Goal: Information Seeking & Learning: Check status

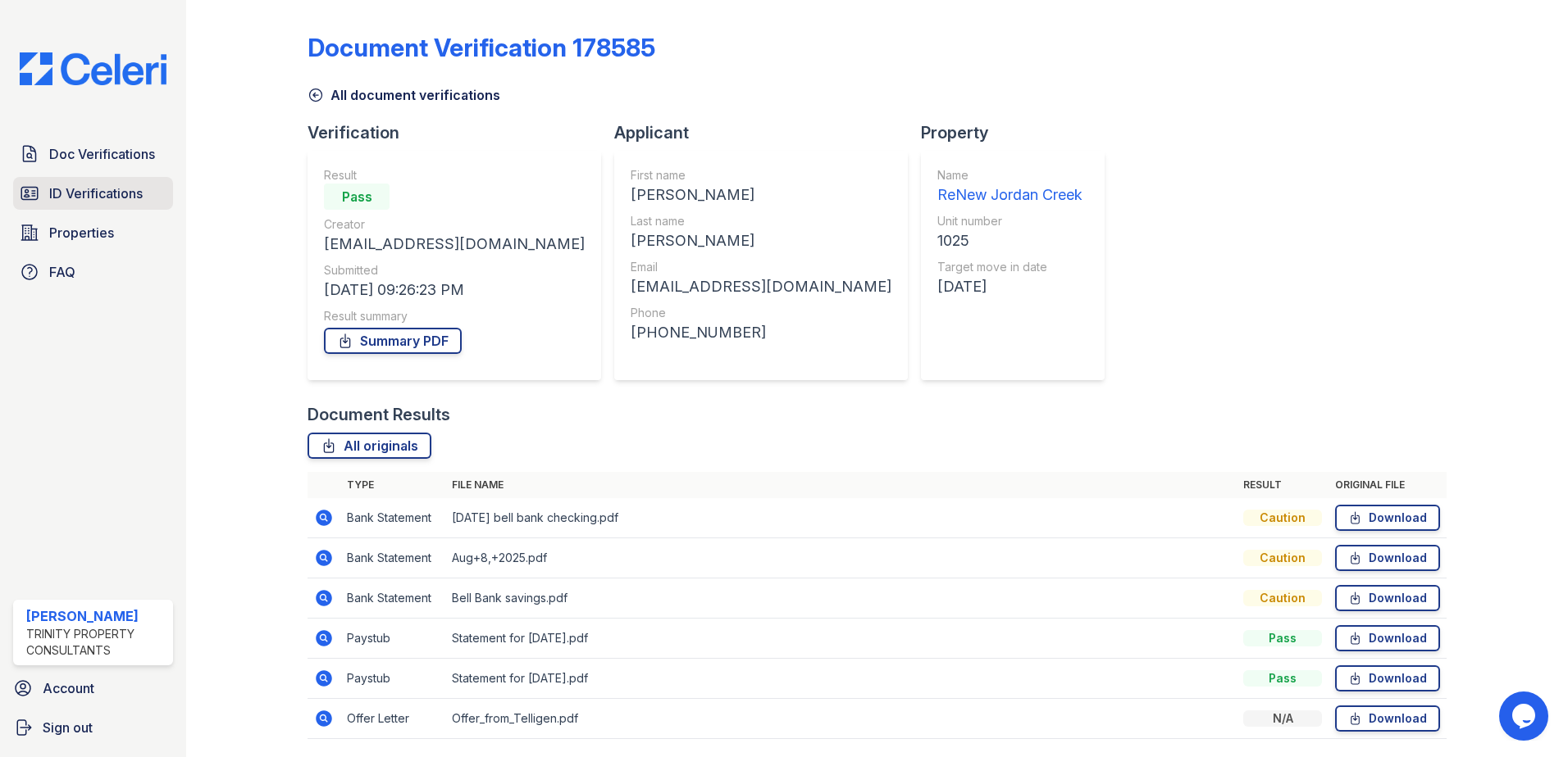
click at [88, 194] on span "ID Verifications" at bounding box center [95, 193] width 93 height 20
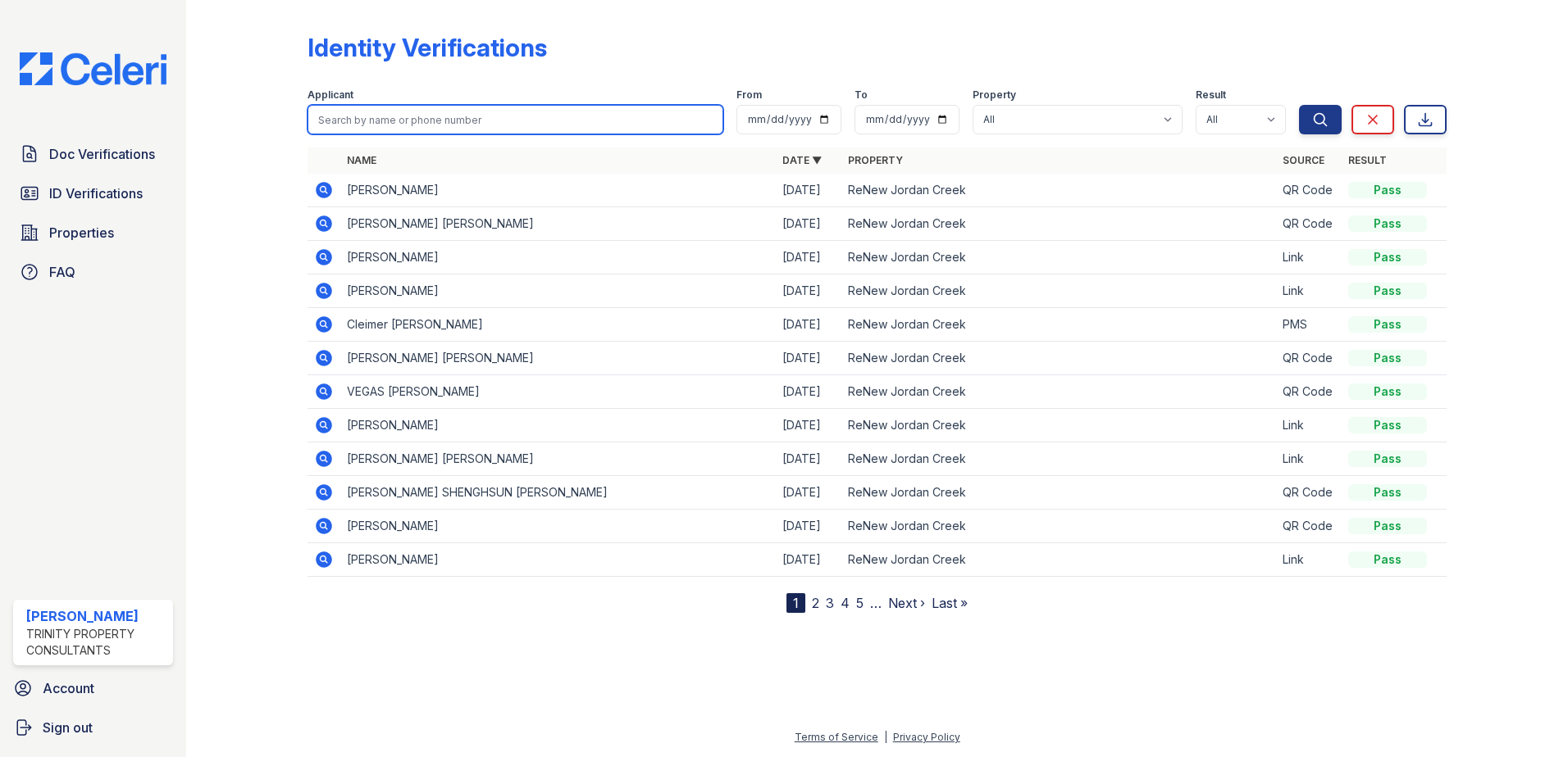
click at [492, 119] on input "search" at bounding box center [515, 119] width 416 height 30
drag, startPoint x: 492, startPoint y: 119, endPoint x: 33, endPoint y: 21, distance: 469.3
click at [486, 114] on input "search" at bounding box center [515, 119] width 416 height 30
click at [409, 129] on input "search" at bounding box center [515, 119] width 416 height 30
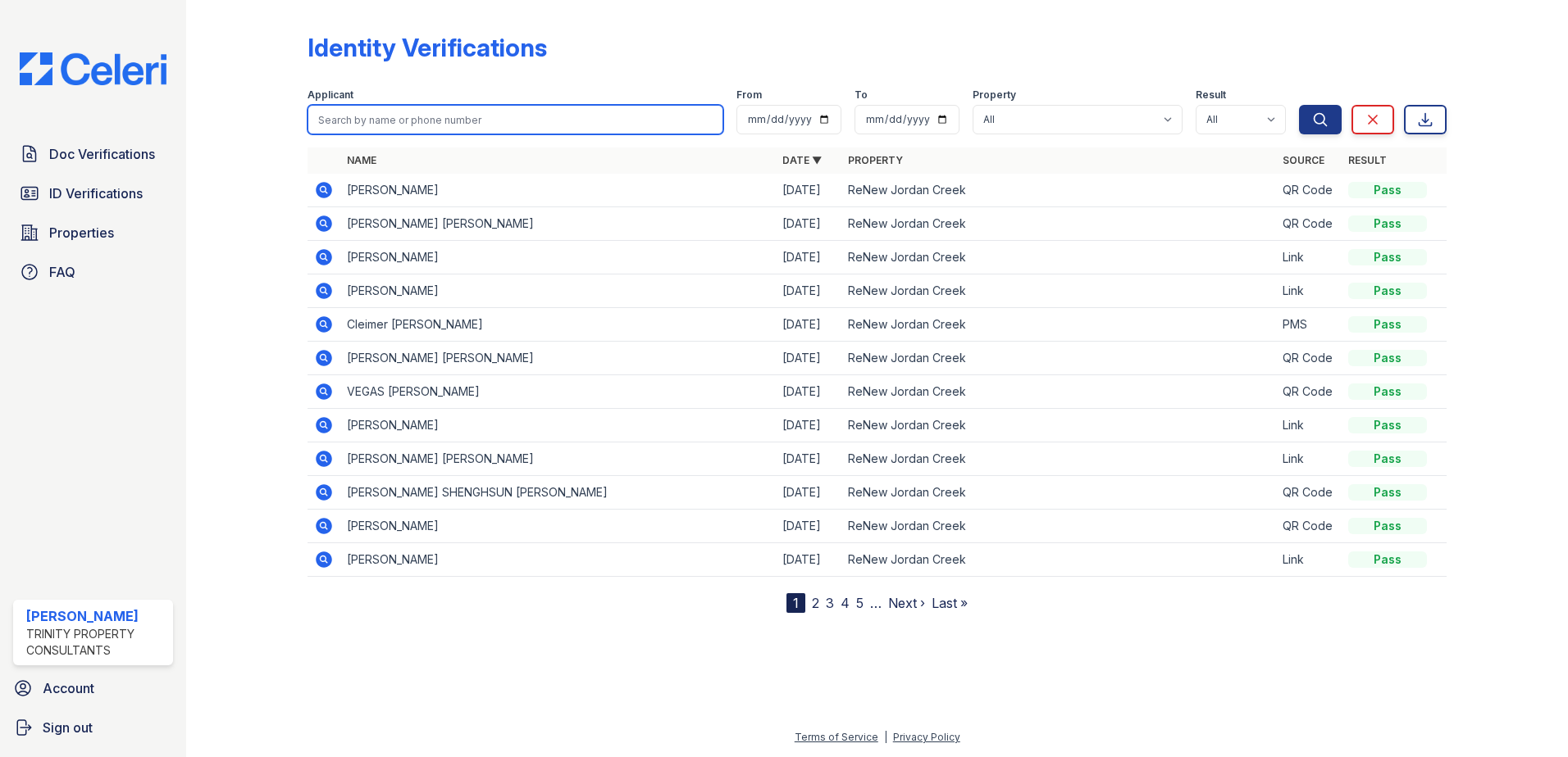
click at [409, 122] on input "search" at bounding box center [515, 119] width 416 height 30
type input "[PERSON_NAME]"
click at [1299, 105] on button "Search" at bounding box center [1319, 119] width 42 height 30
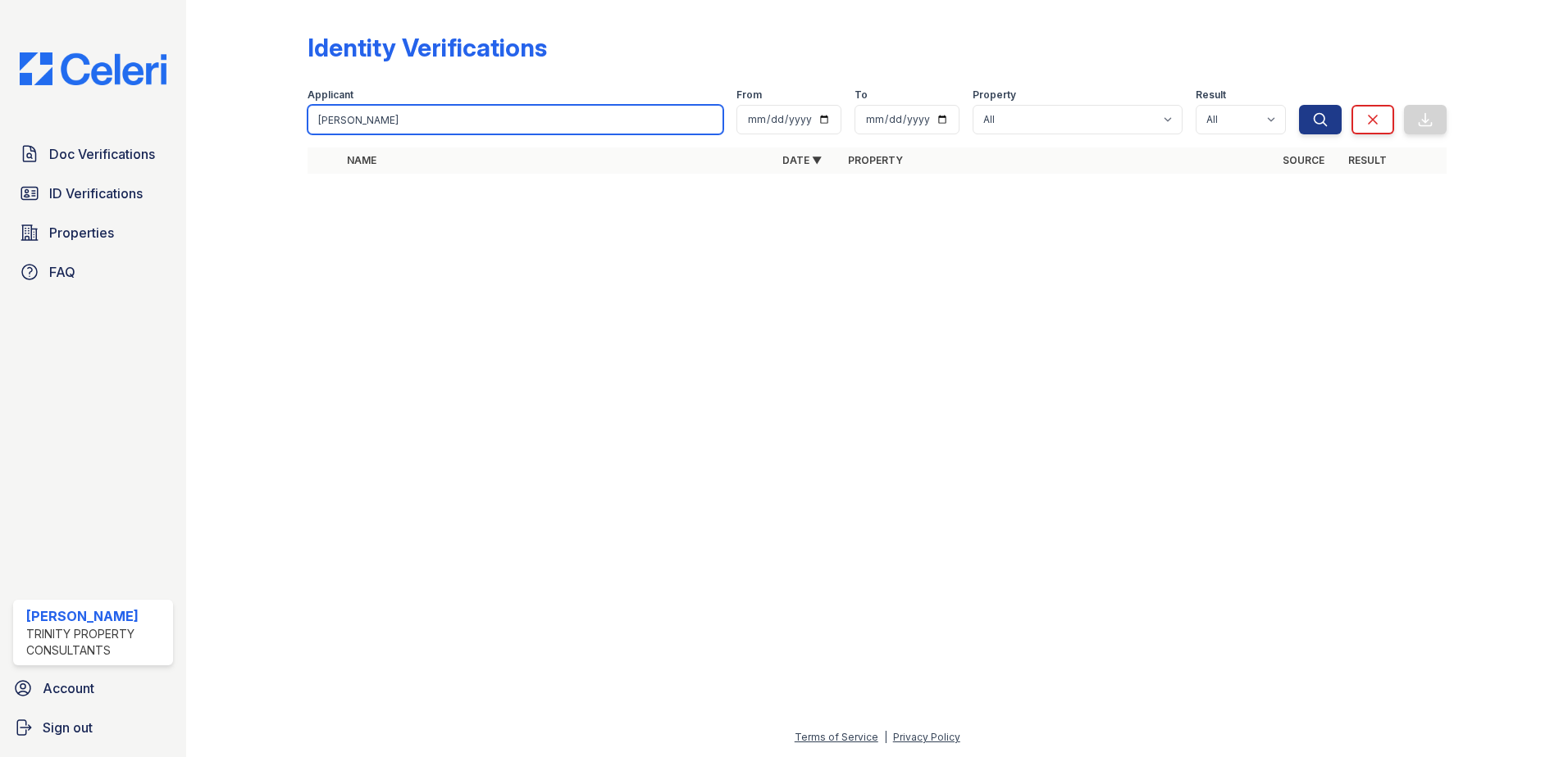
drag, startPoint x: 438, startPoint y: 120, endPoint x: 249, endPoint y: 98, distance: 190.3
click at [251, 95] on div "Identity Verifications Filter Applicant [PERSON_NAME] From To Property All ReNe…" at bounding box center [877, 107] width 1329 height 216
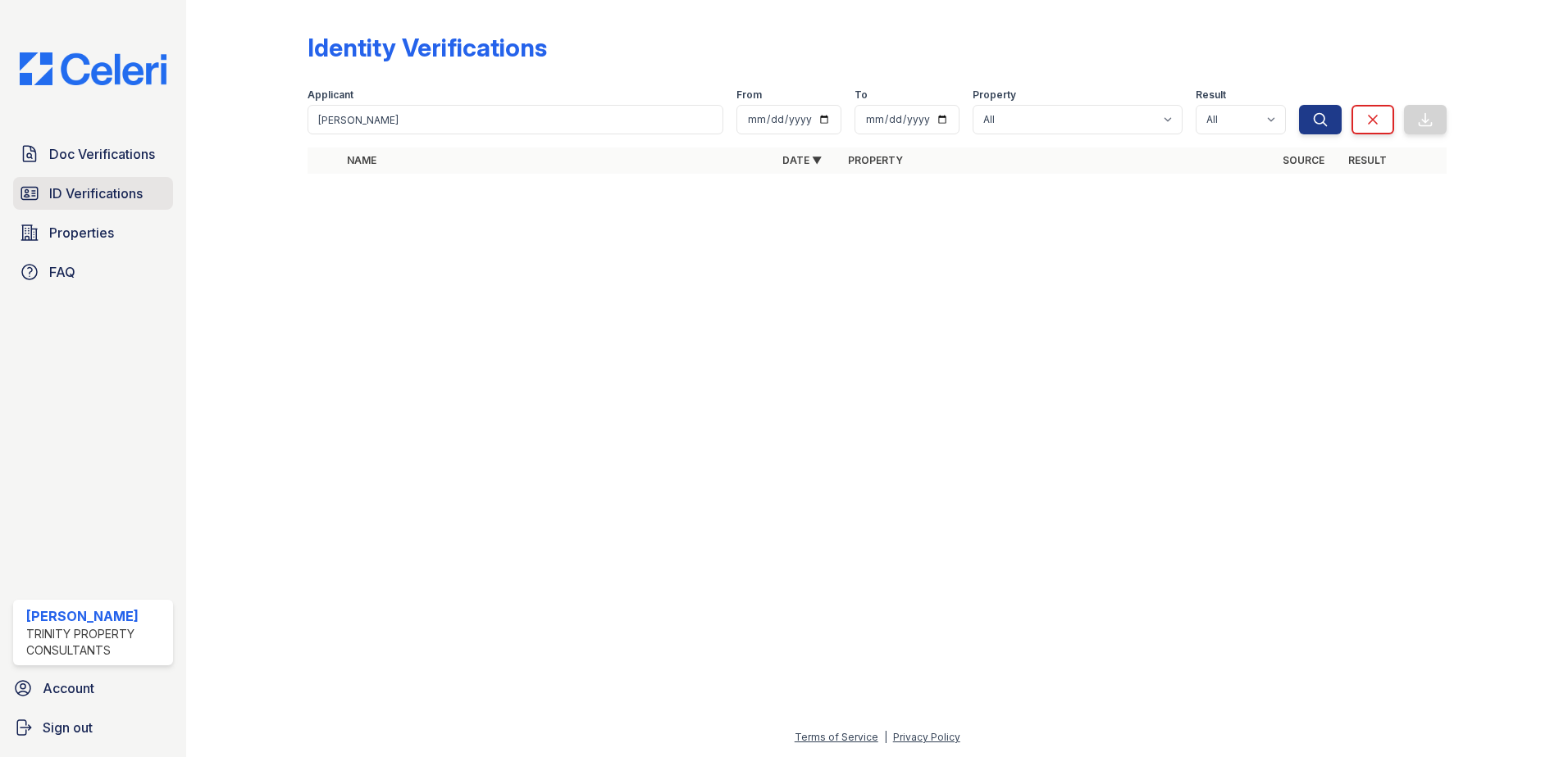
click at [67, 198] on span "ID Verifications" at bounding box center [95, 193] width 93 height 20
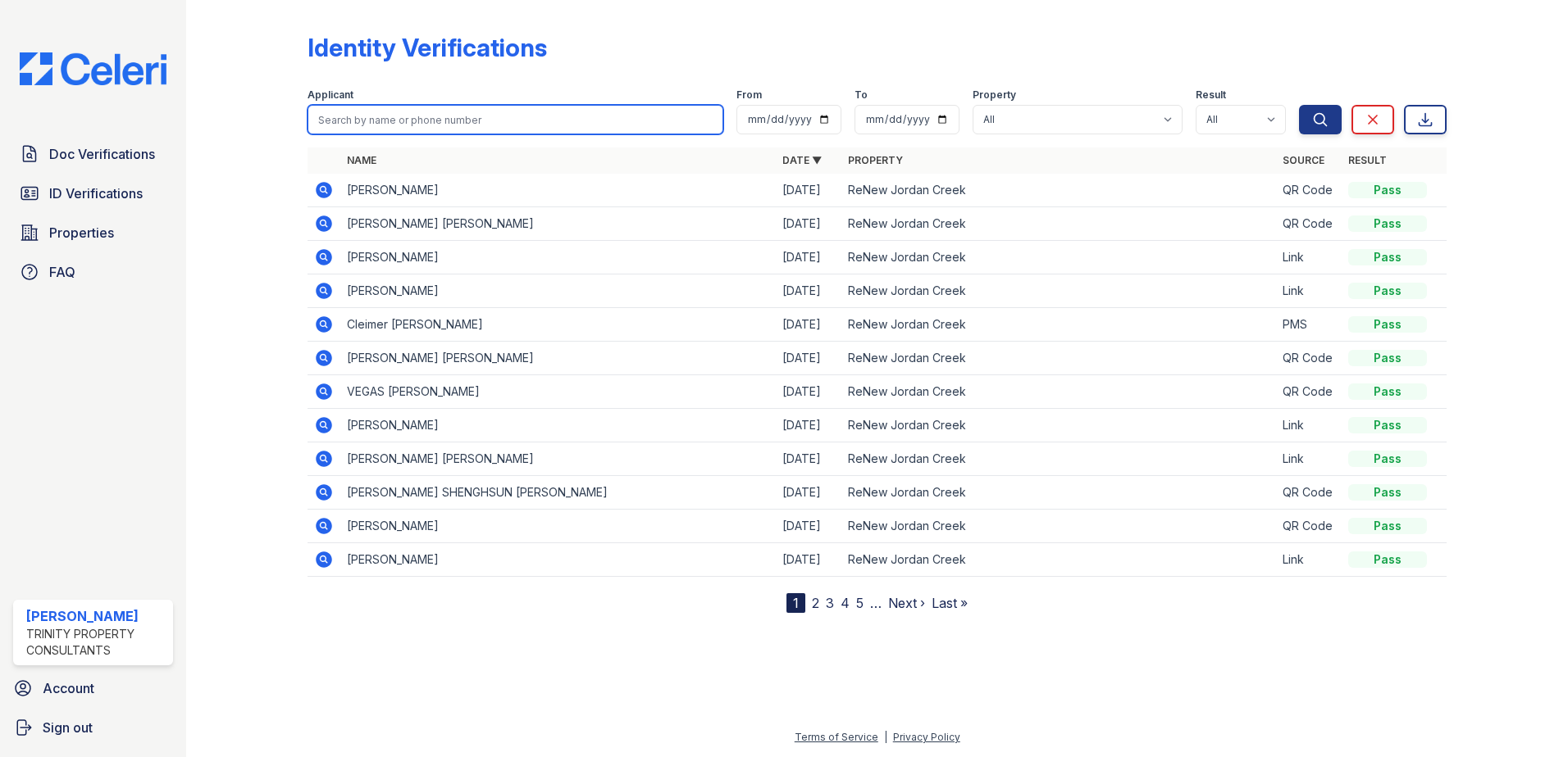
click at [475, 113] on input "search" at bounding box center [515, 119] width 416 height 30
paste input "[PERSON_NAME]"
type input "[PERSON_NAME]"
click at [1299, 105] on button "Search" at bounding box center [1319, 119] width 42 height 30
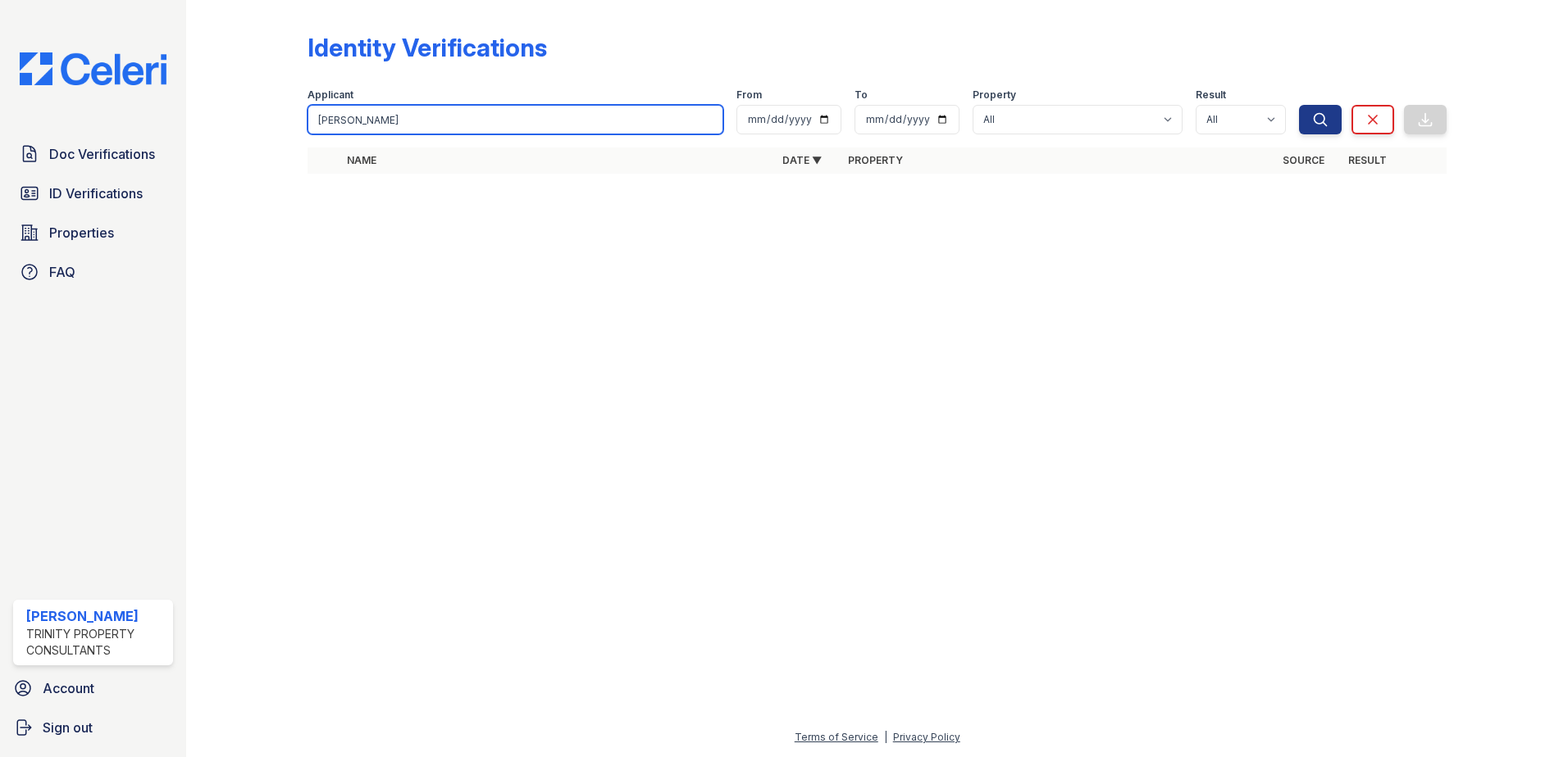
click at [475, 113] on input "[PERSON_NAME]" at bounding box center [515, 119] width 416 height 30
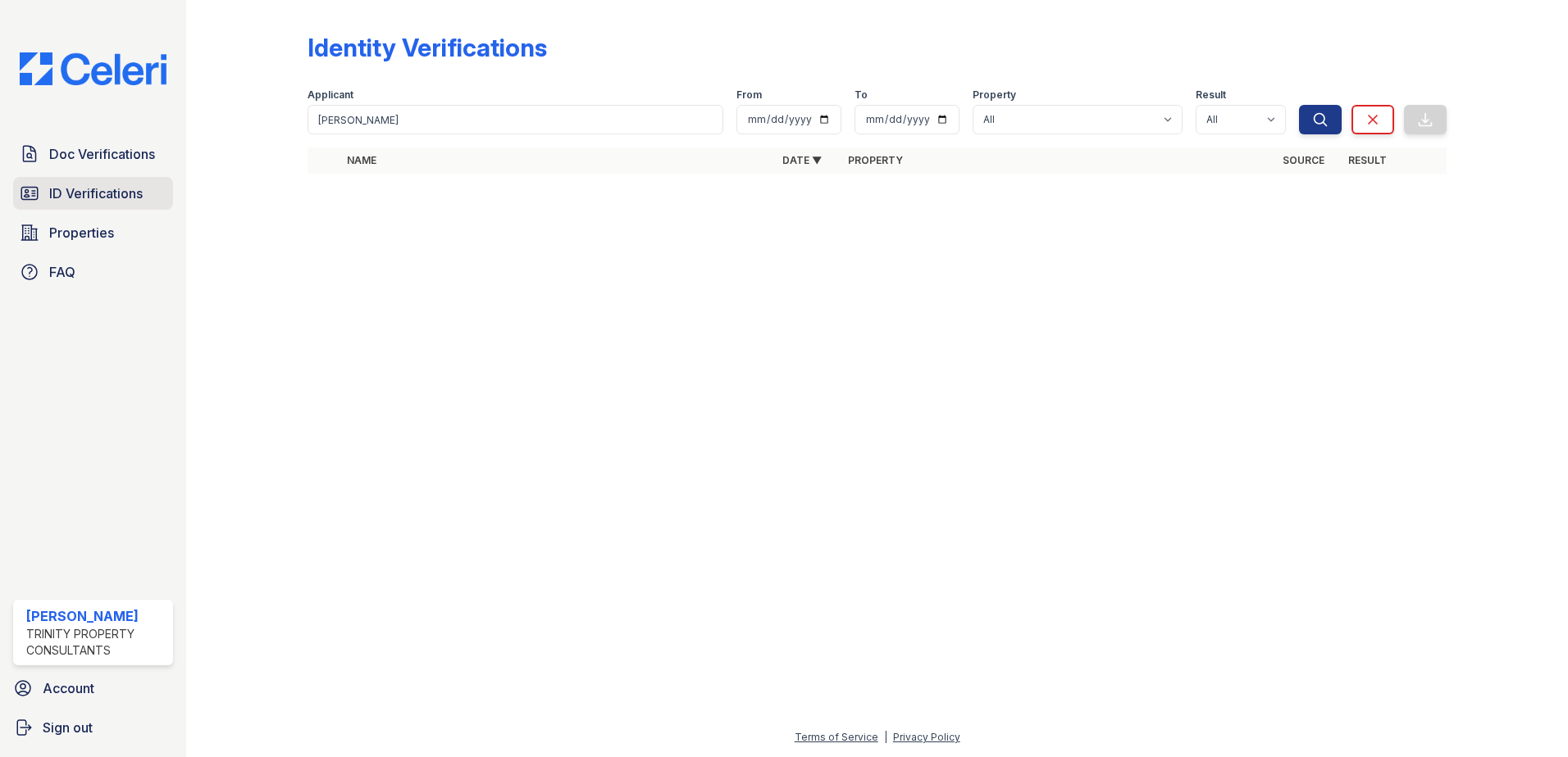
click at [80, 186] on span "ID Verifications" at bounding box center [95, 193] width 93 height 20
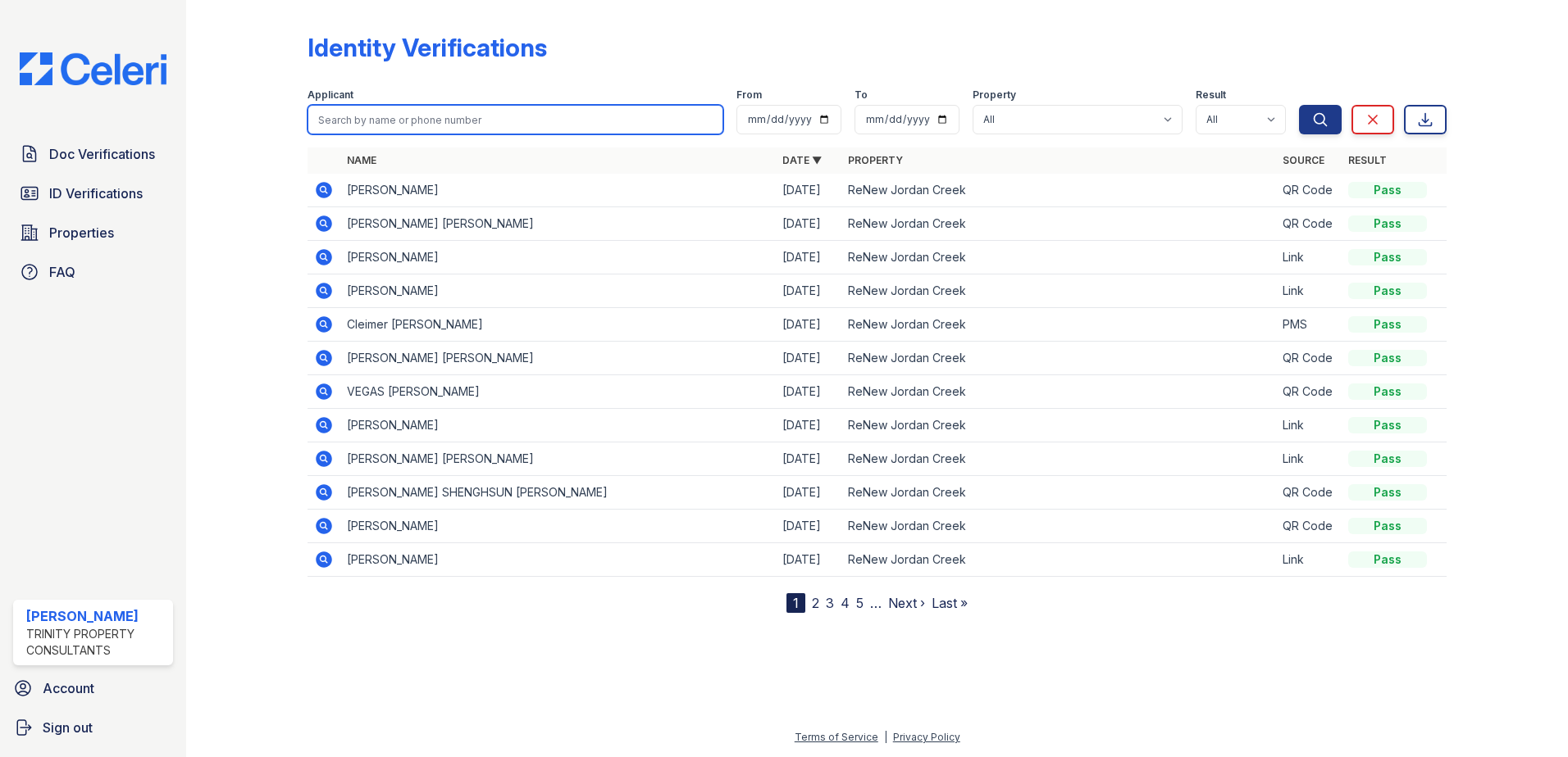
click at [384, 117] on input "search" at bounding box center [515, 119] width 416 height 30
type input "charlee"
click at [1299, 105] on button "Search" at bounding box center [1319, 119] width 42 height 30
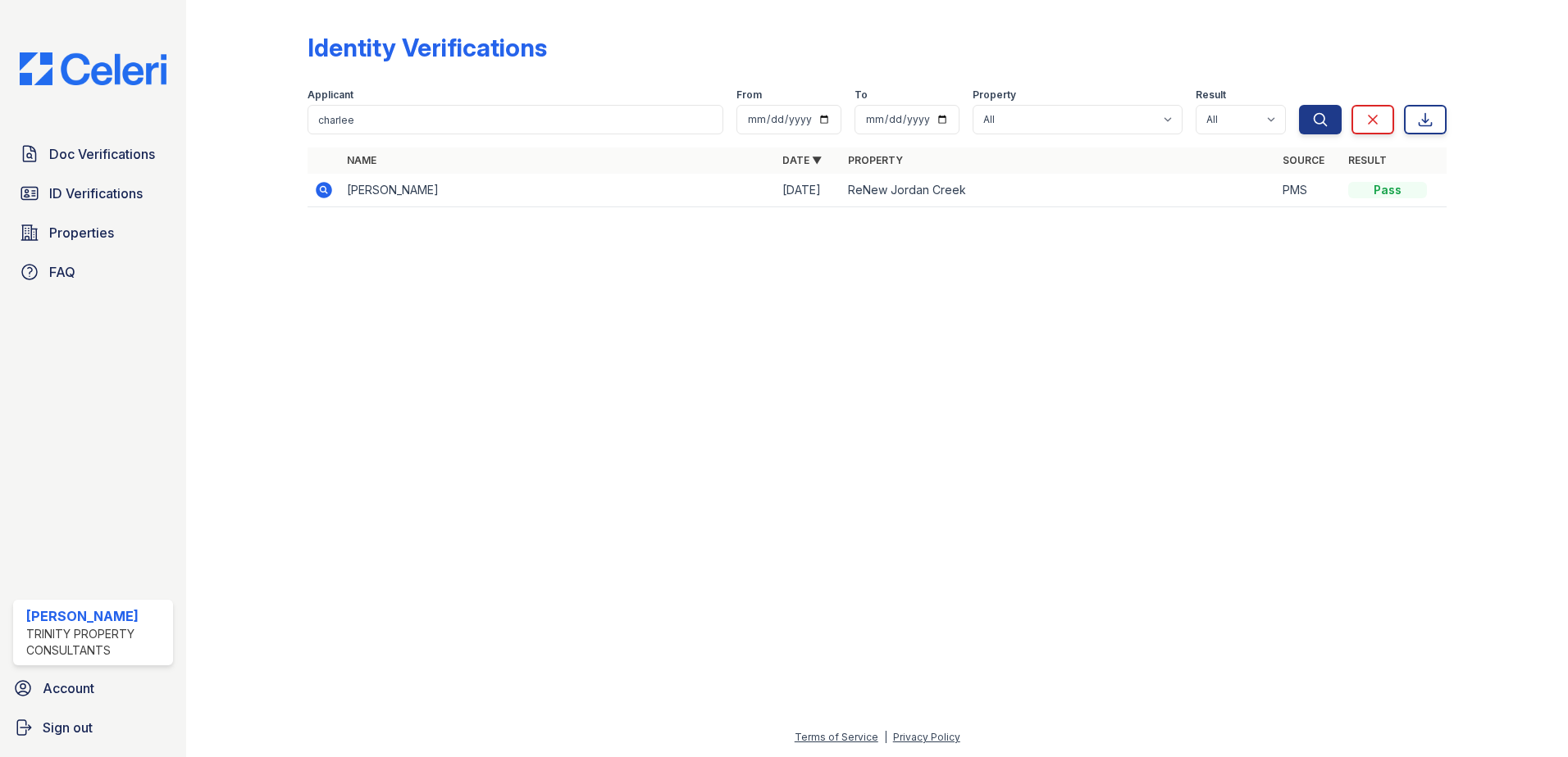
click at [399, 198] on td "[PERSON_NAME]" at bounding box center [558, 190] width 436 height 33
click at [321, 183] on icon at bounding box center [324, 190] width 16 height 16
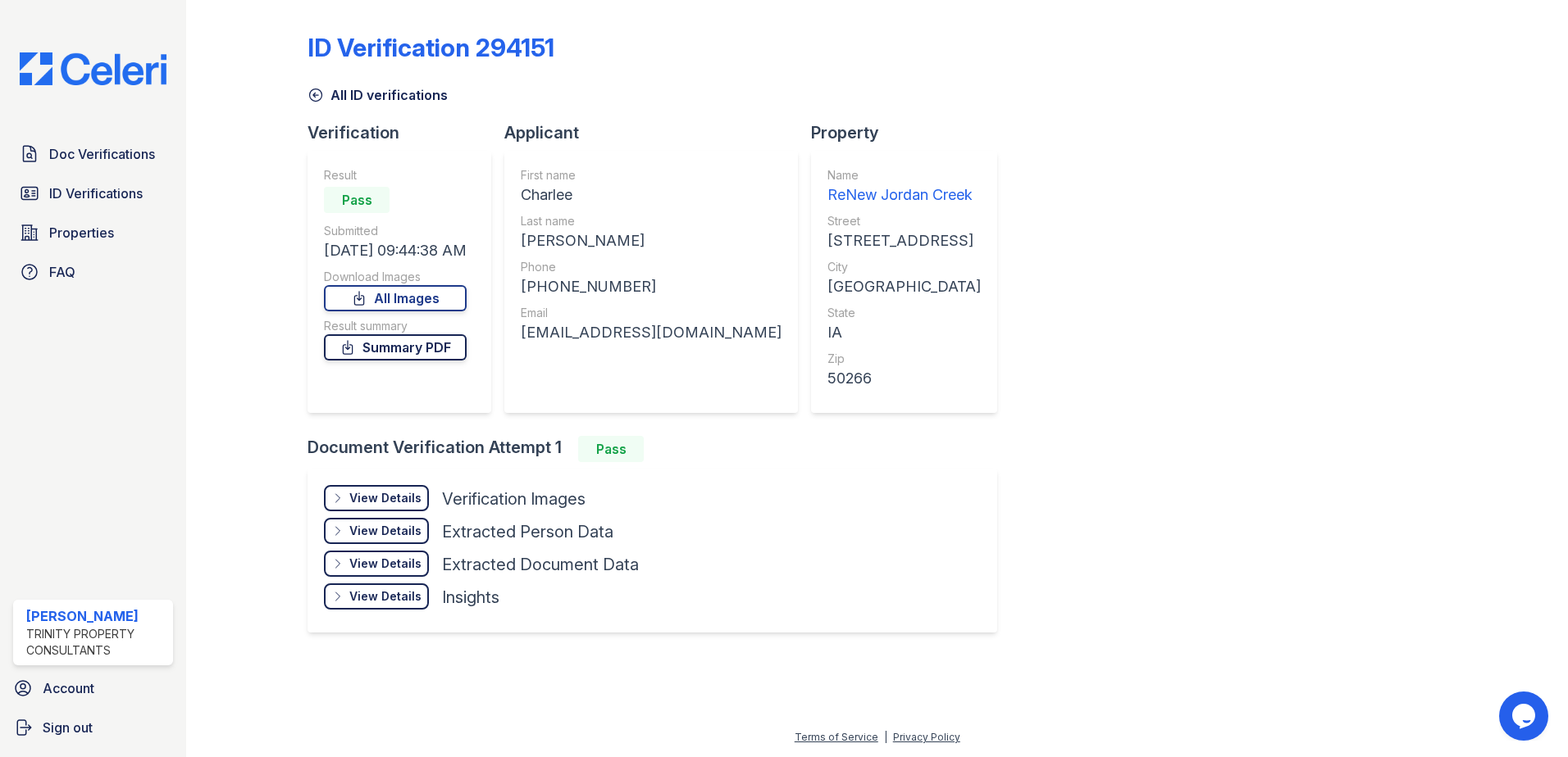
click at [388, 355] on link "Summary PDF" at bounding box center [395, 347] width 143 height 26
click at [408, 297] on link "All Images" at bounding box center [395, 298] width 143 height 26
